Goal: Find contact information: Find contact information

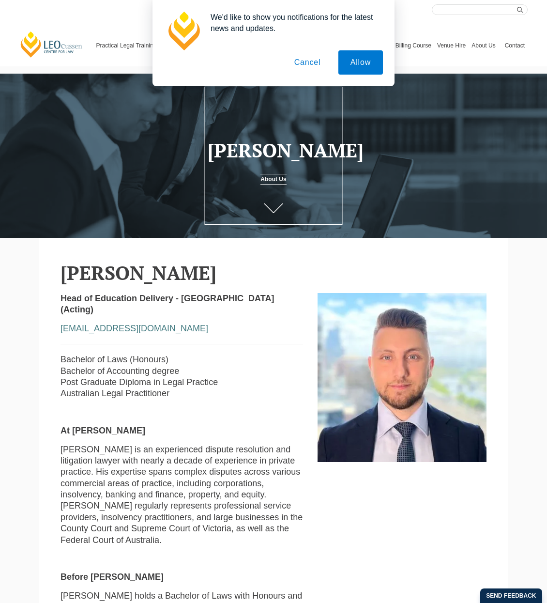
click at [309, 63] on button "Cancel" at bounding box center [307, 62] width 51 height 24
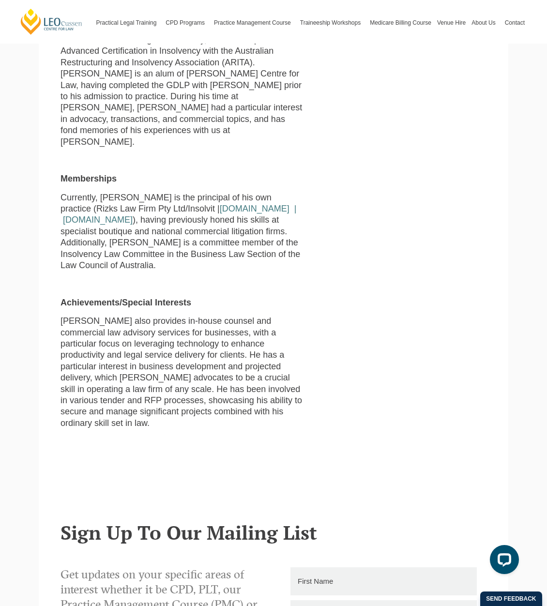
scroll to position [484, 0]
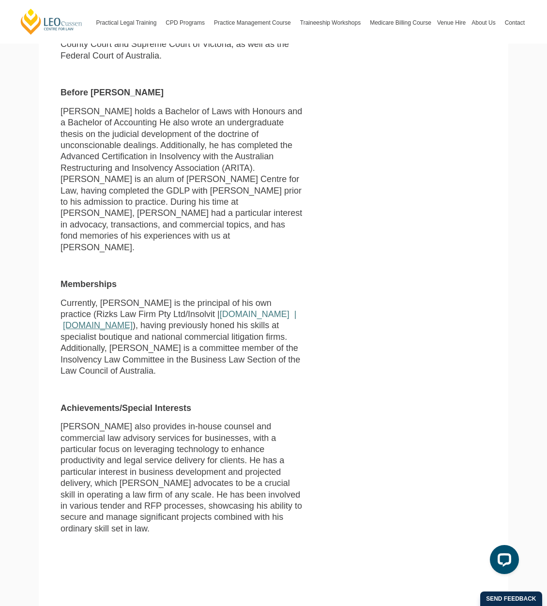
click at [103, 320] on link "www.insolvit.com.au" at bounding box center [98, 325] width 70 height 10
